Goal: Task Accomplishment & Management: Manage account settings

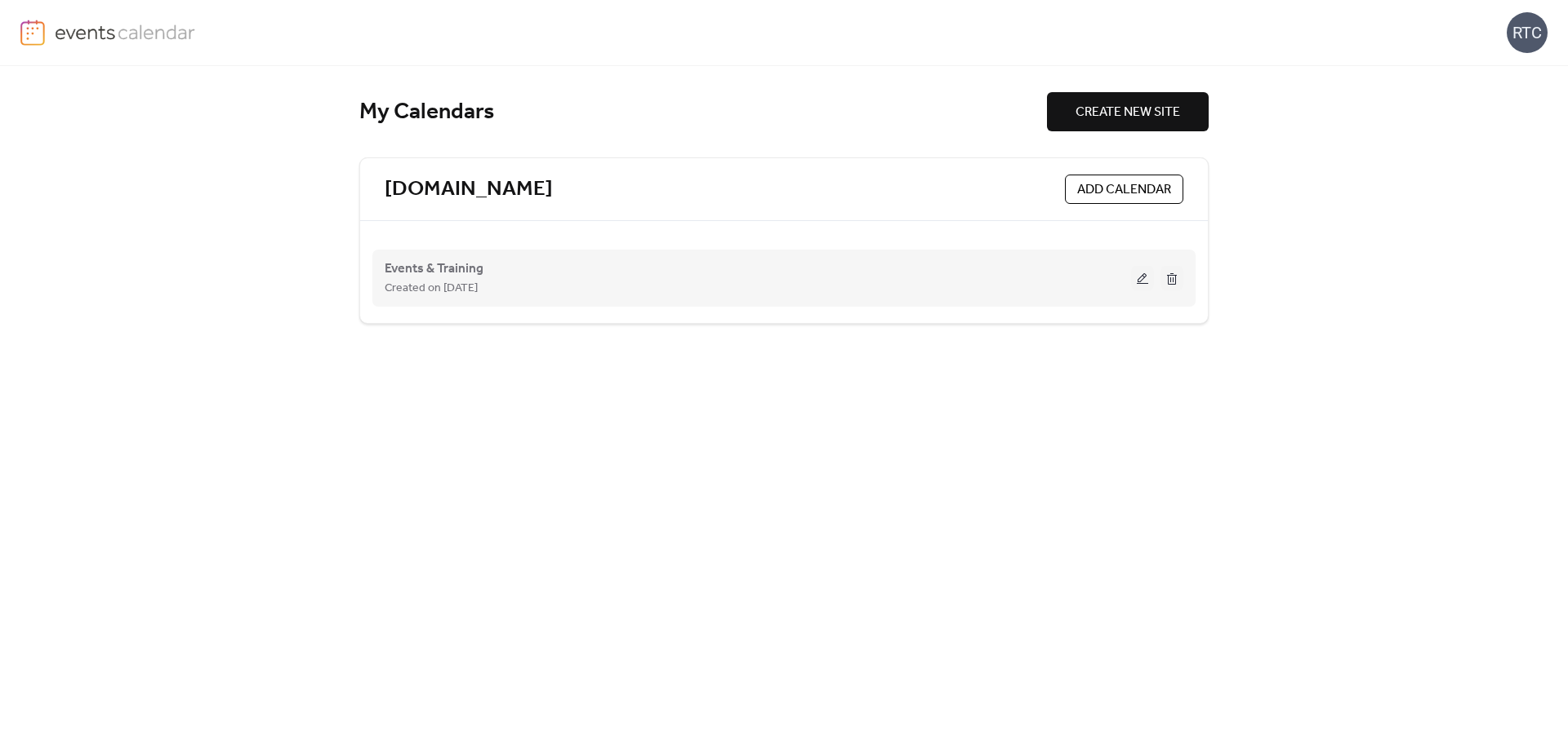
click at [1140, 280] on button at bounding box center [1142, 277] width 23 height 24
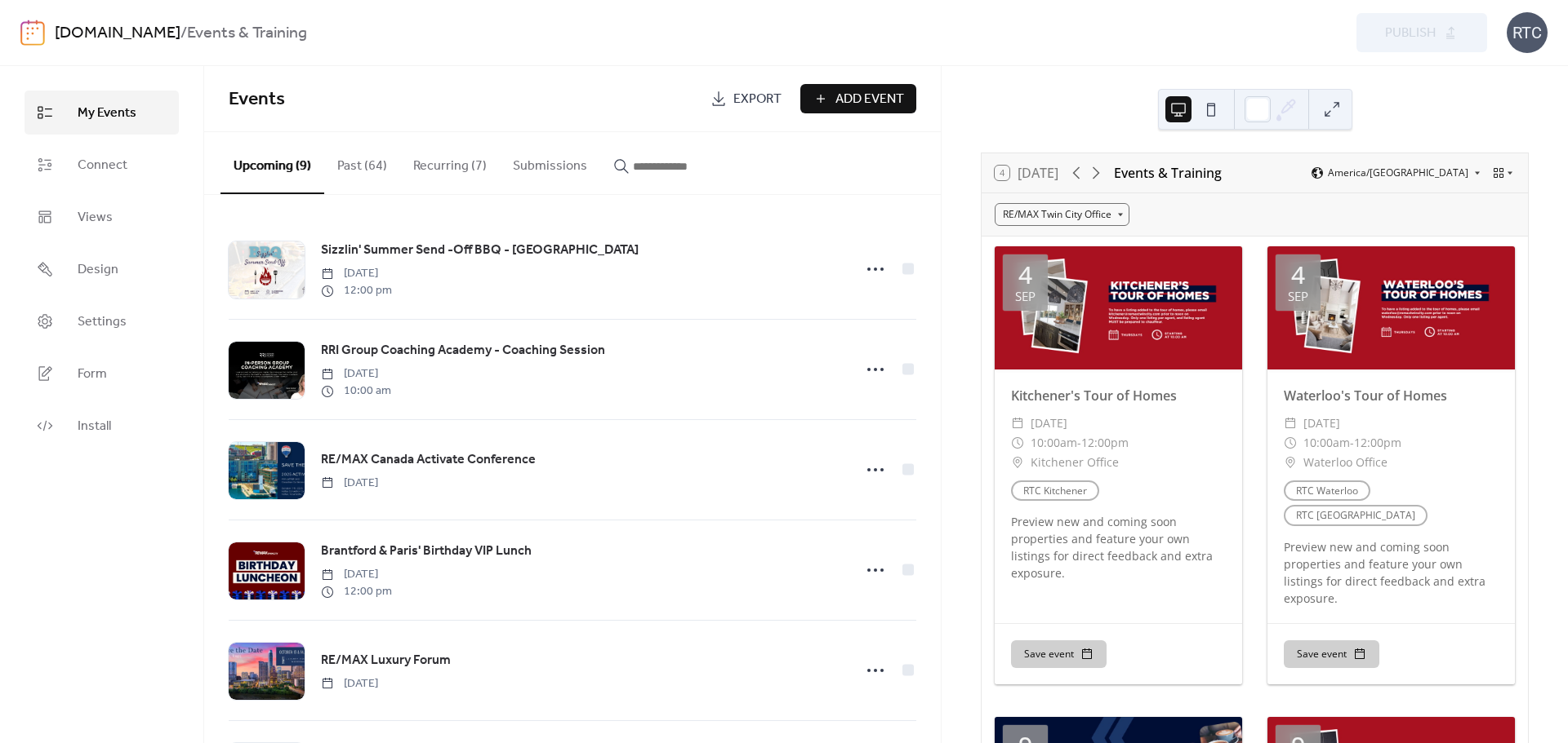
click at [460, 169] on button "Recurring (7)" at bounding box center [450, 162] width 100 height 61
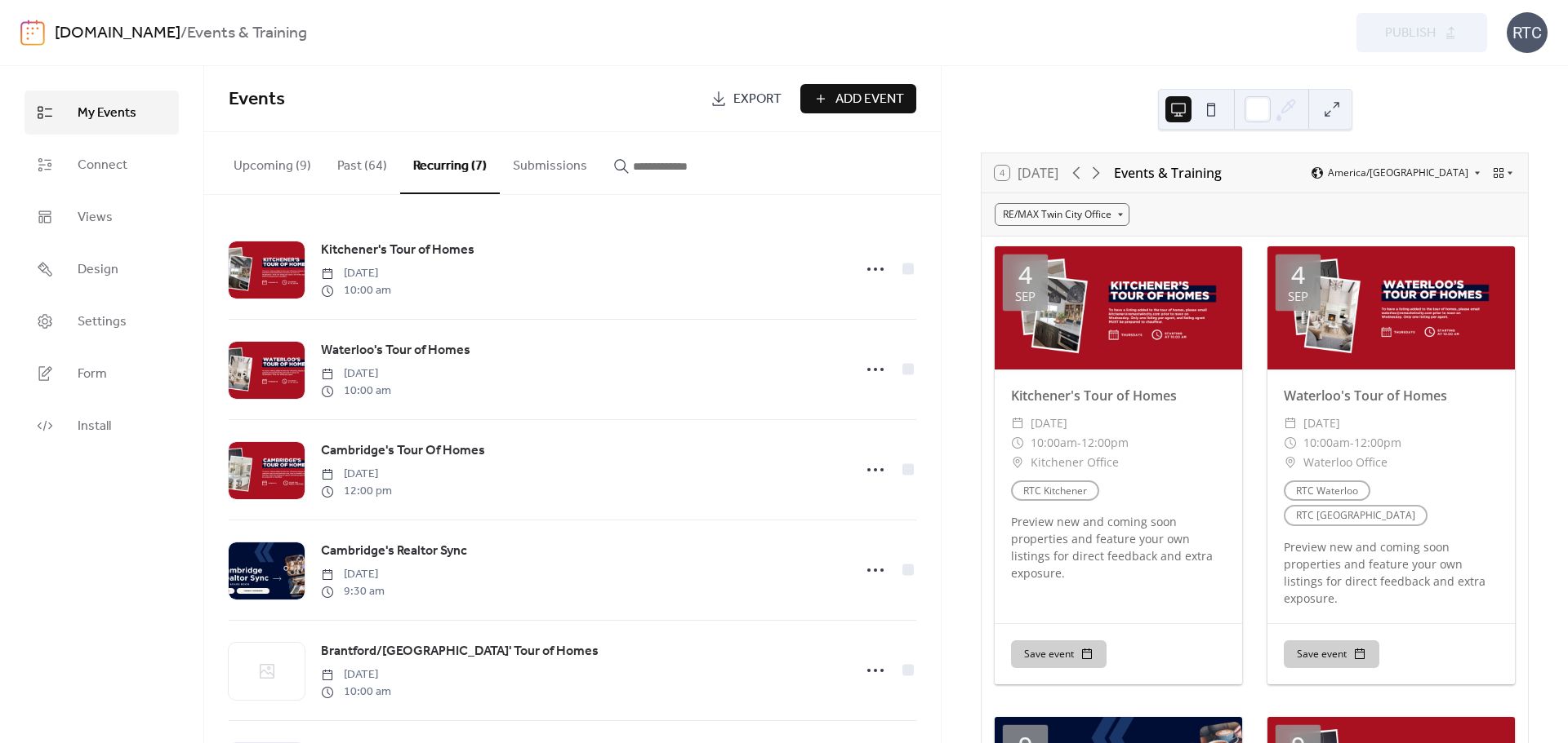
click at [379, 169] on button "Past (64)" at bounding box center [361, 162] width 76 height 61
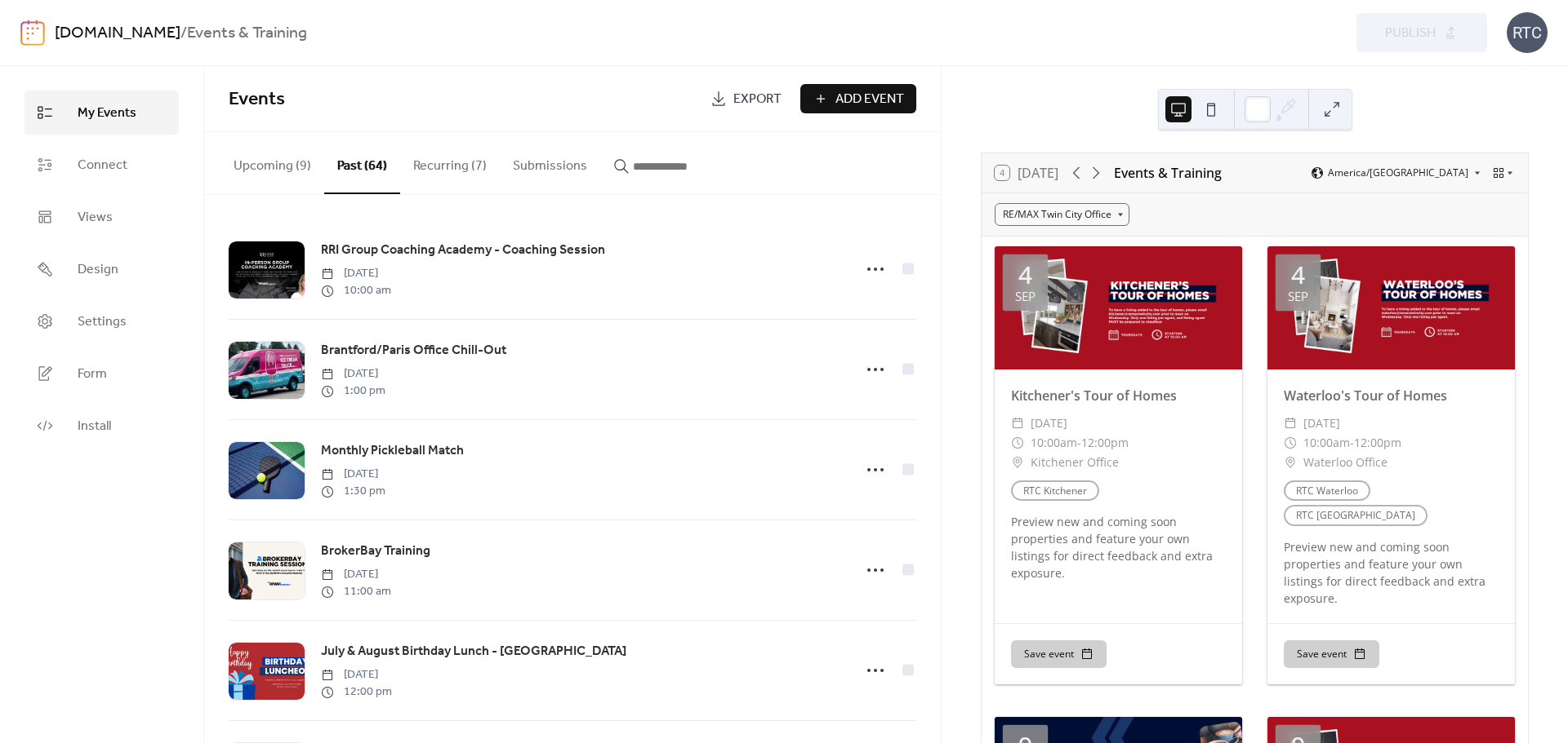
click at [449, 161] on button "Recurring (7)" at bounding box center [450, 162] width 100 height 61
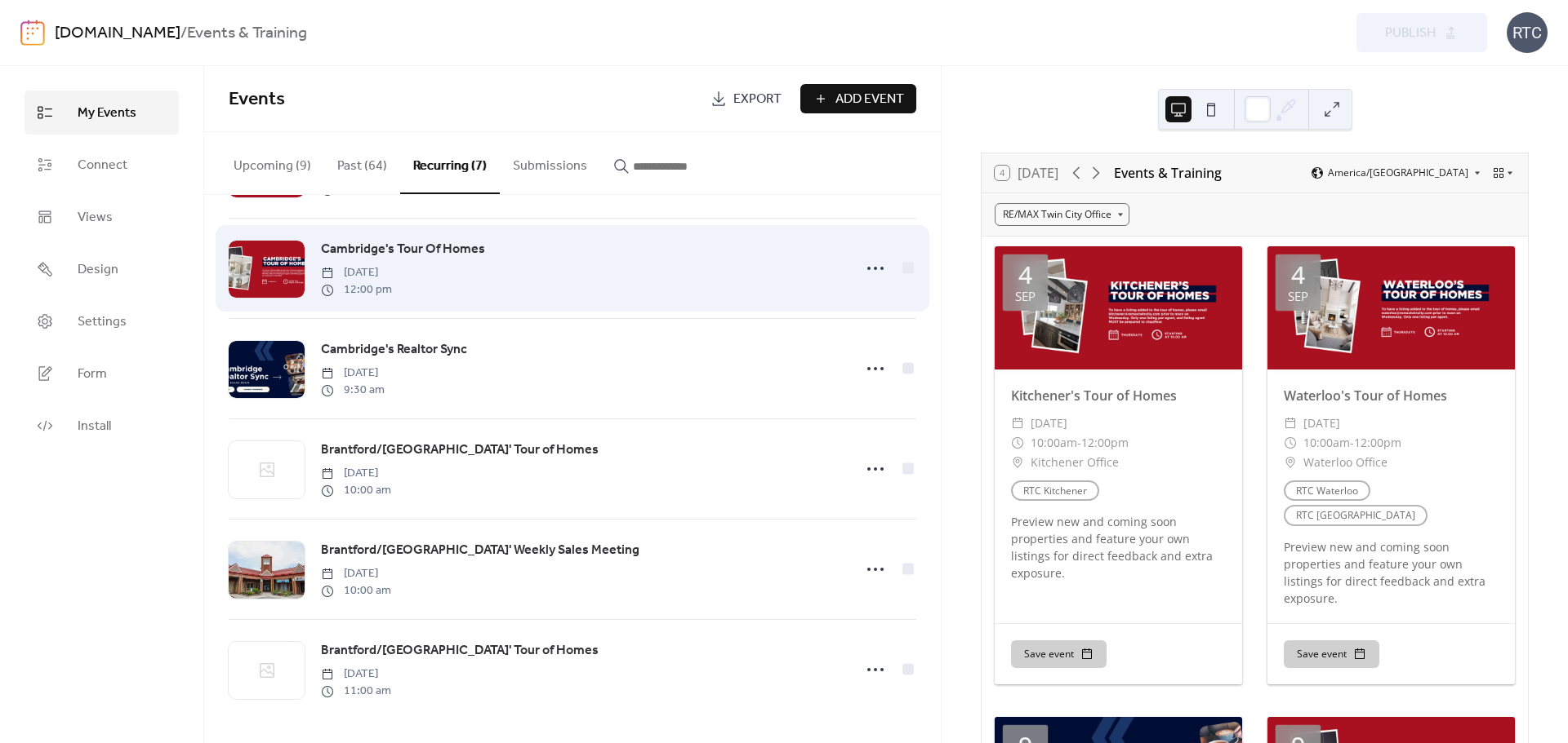
scroll to position [208, 0]
